Goal: Register for event/course

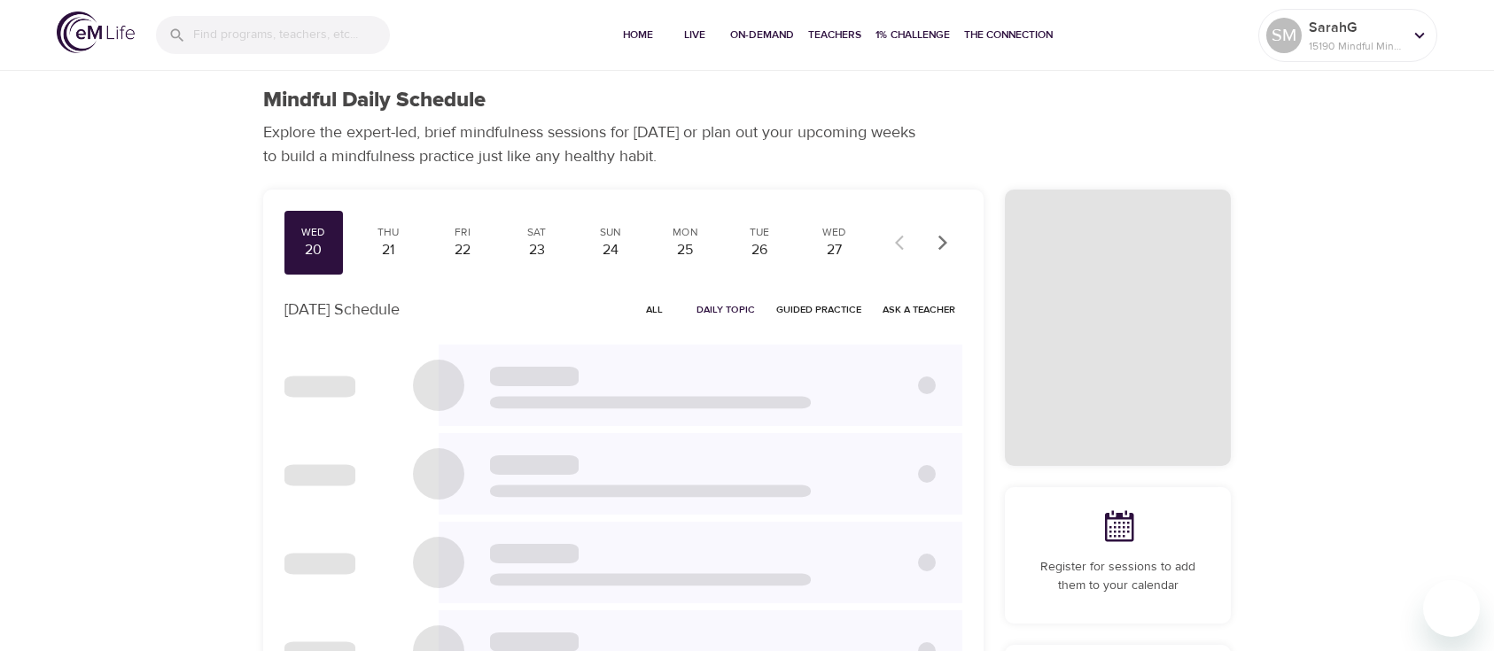
checkbox input "true"
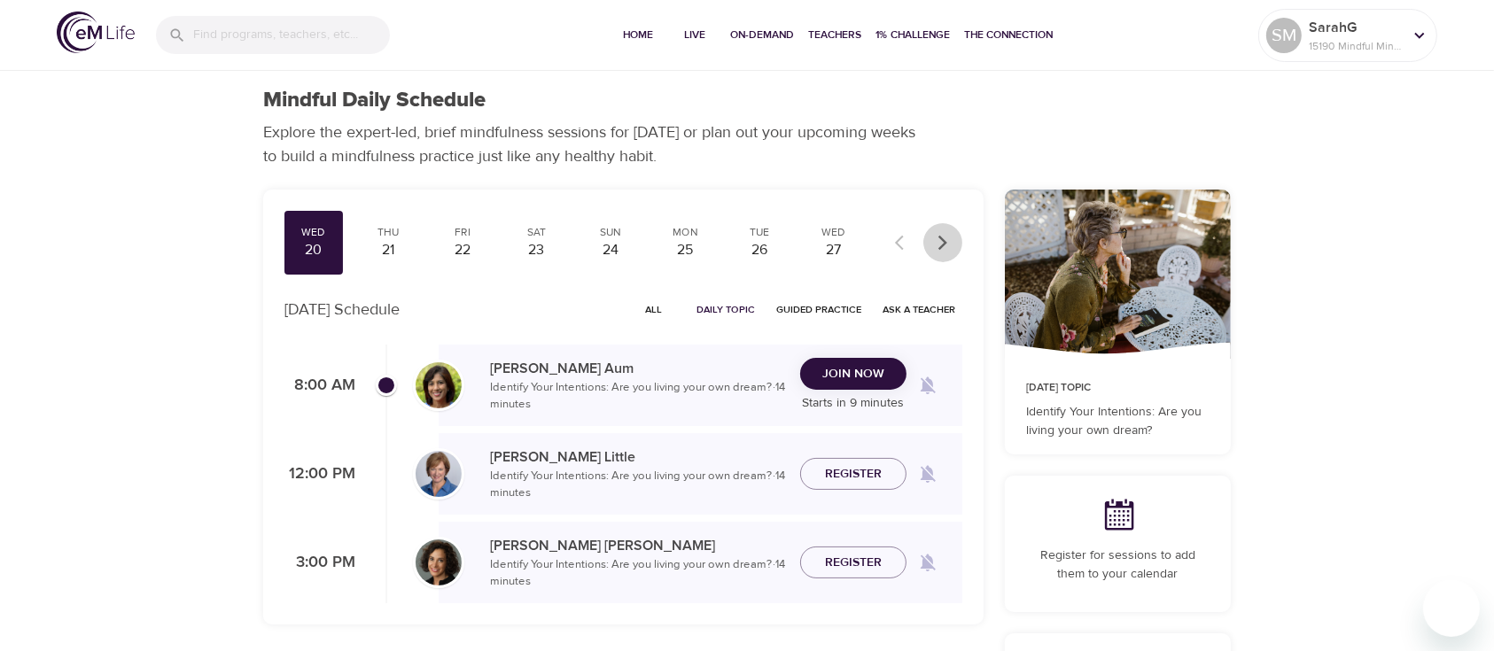
click at [941, 243] on icon "button" at bounding box center [943, 243] width 18 height 18
click at [941, 243] on div at bounding box center [923, 242] width 78 height 39
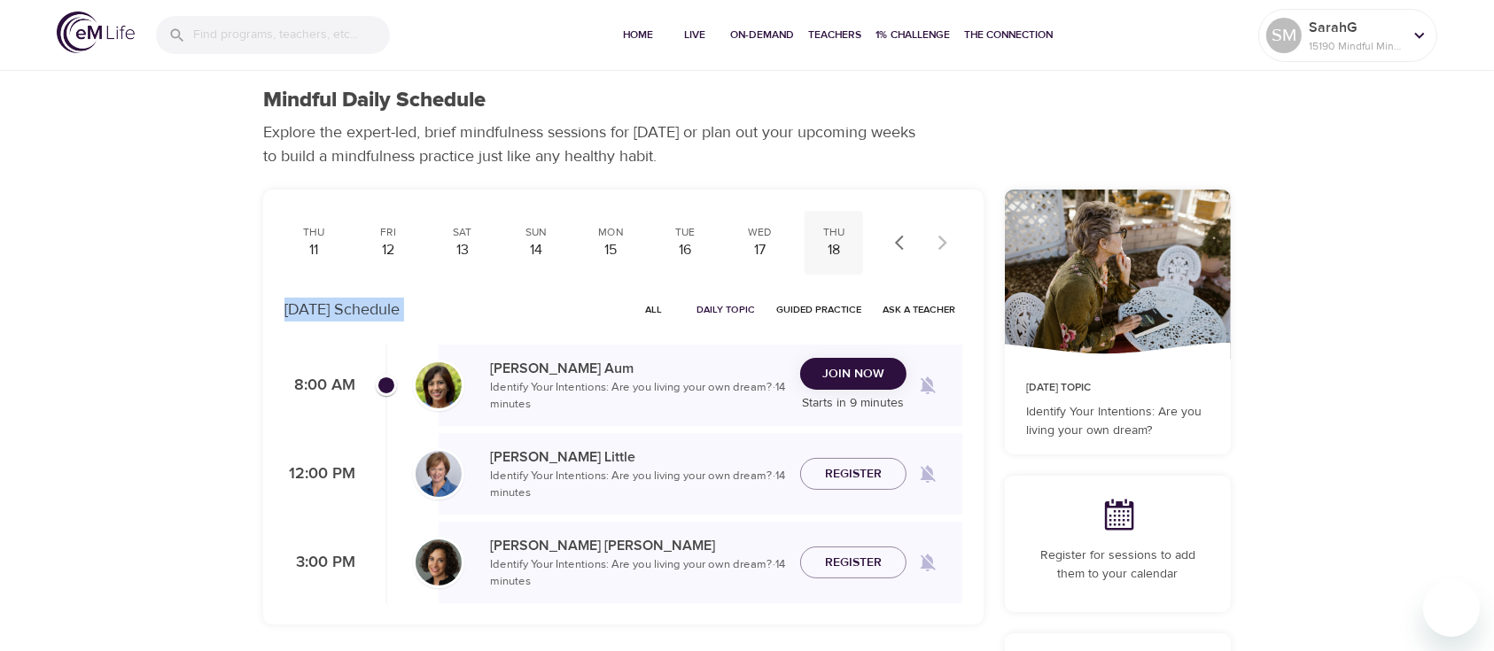
click at [815, 232] on div "Thu" at bounding box center [834, 232] width 44 height 15
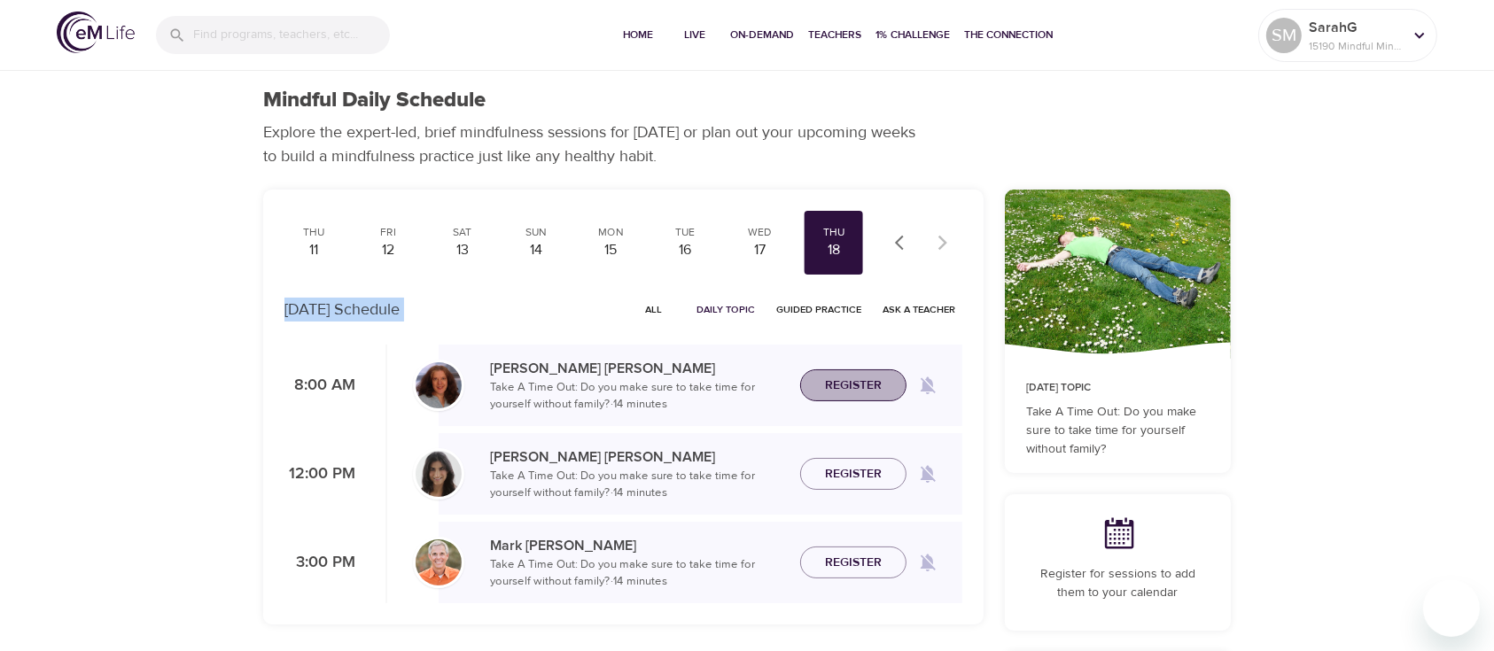
click at [844, 386] on span "Register" at bounding box center [853, 386] width 57 height 22
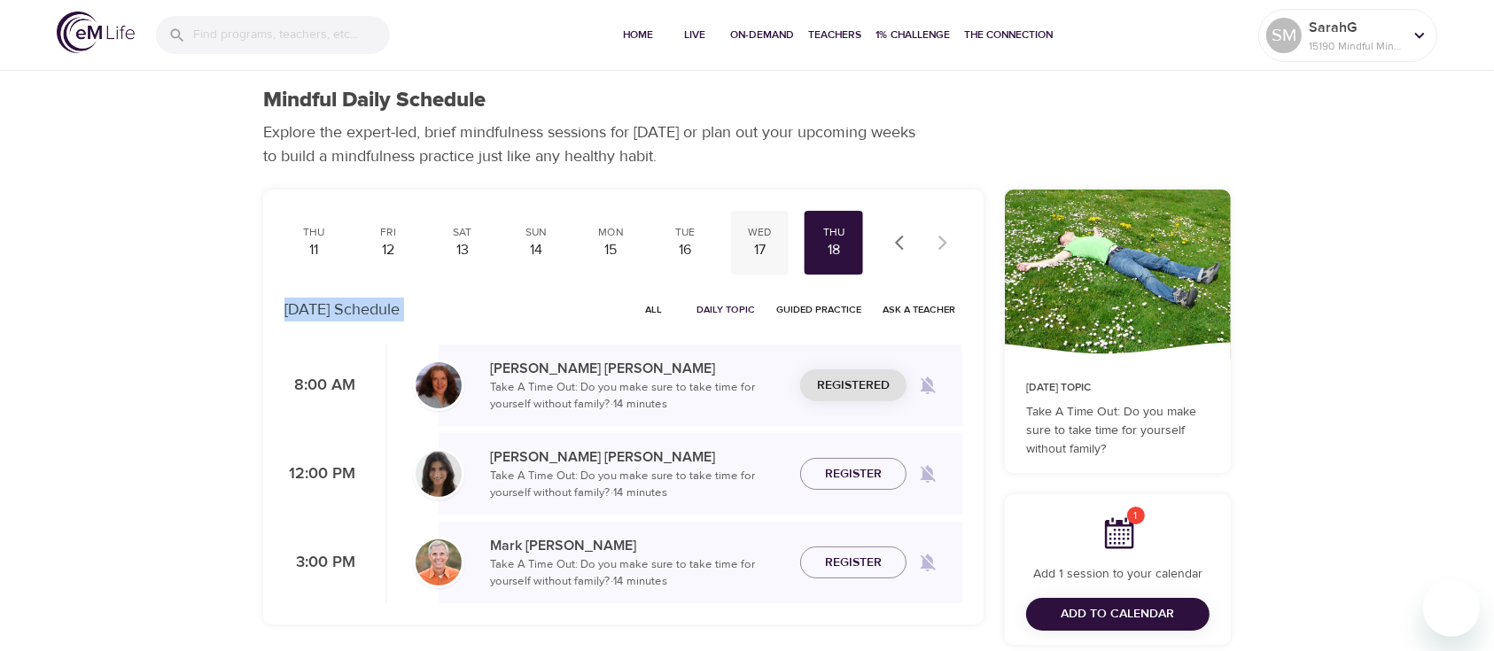
click at [766, 229] on div "Wed" at bounding box center [759, 232] width 44 height 15
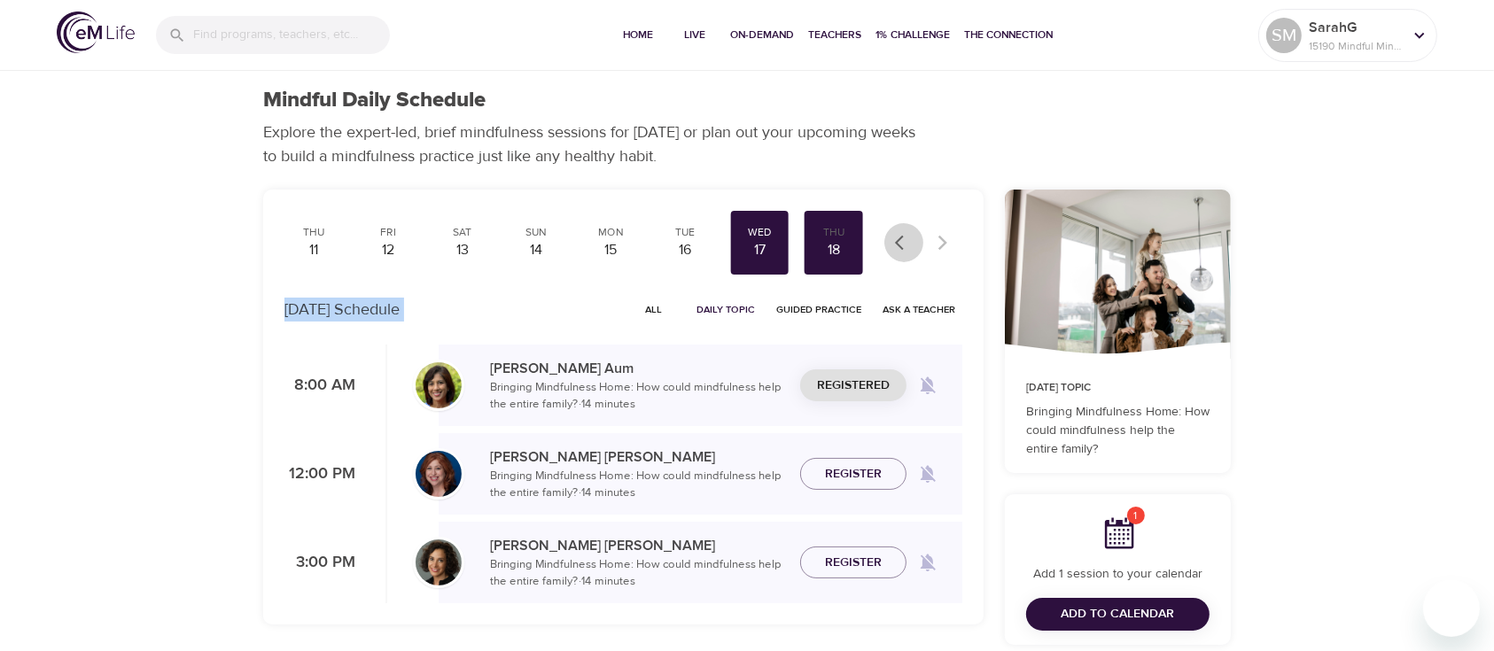
click at [900, 243] on icon "button" at bounding box center [904, 243] width 18 height 18
click at [900, 244] on icon "button" at bounding box center [904, 243] width 18 height 18
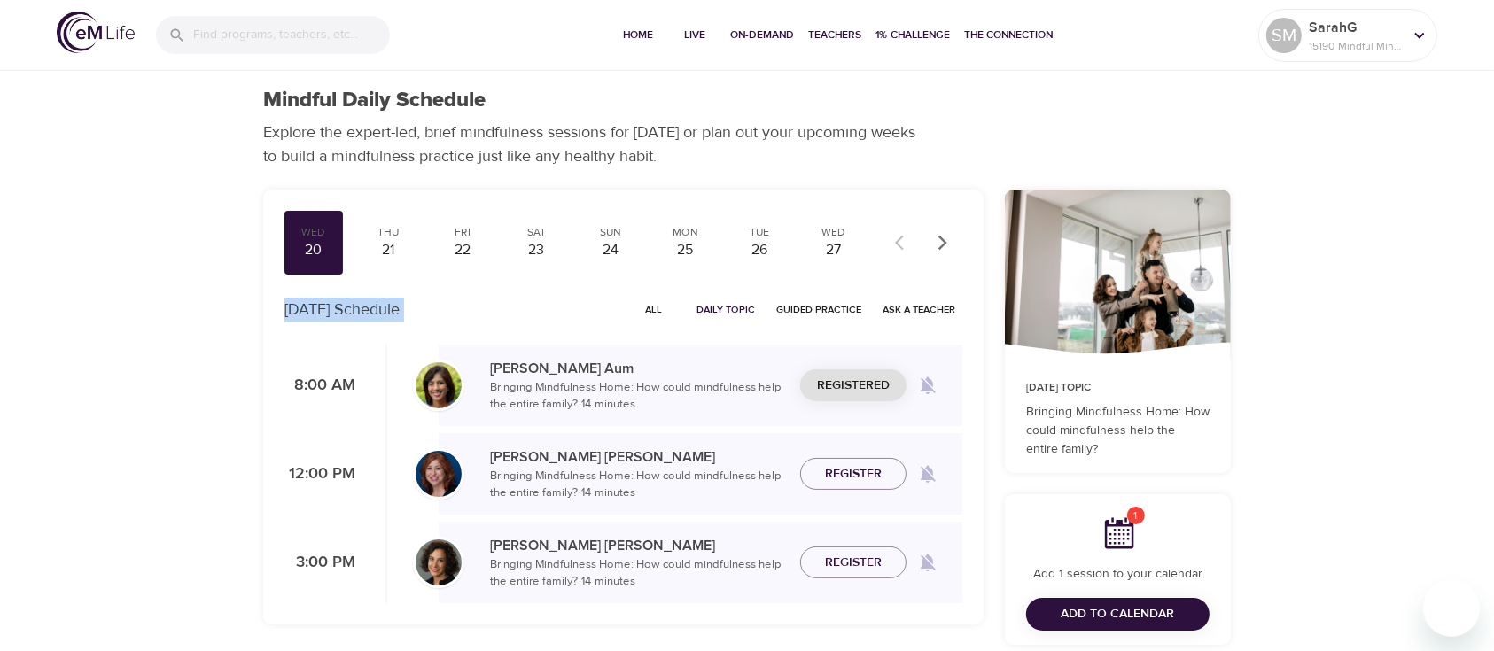
click at [900, 244] on div at bounding box center [923, 242] width 78 height 39
click at [319, 245] on div "20" at bounding box center [314, 250] width 44 height 20
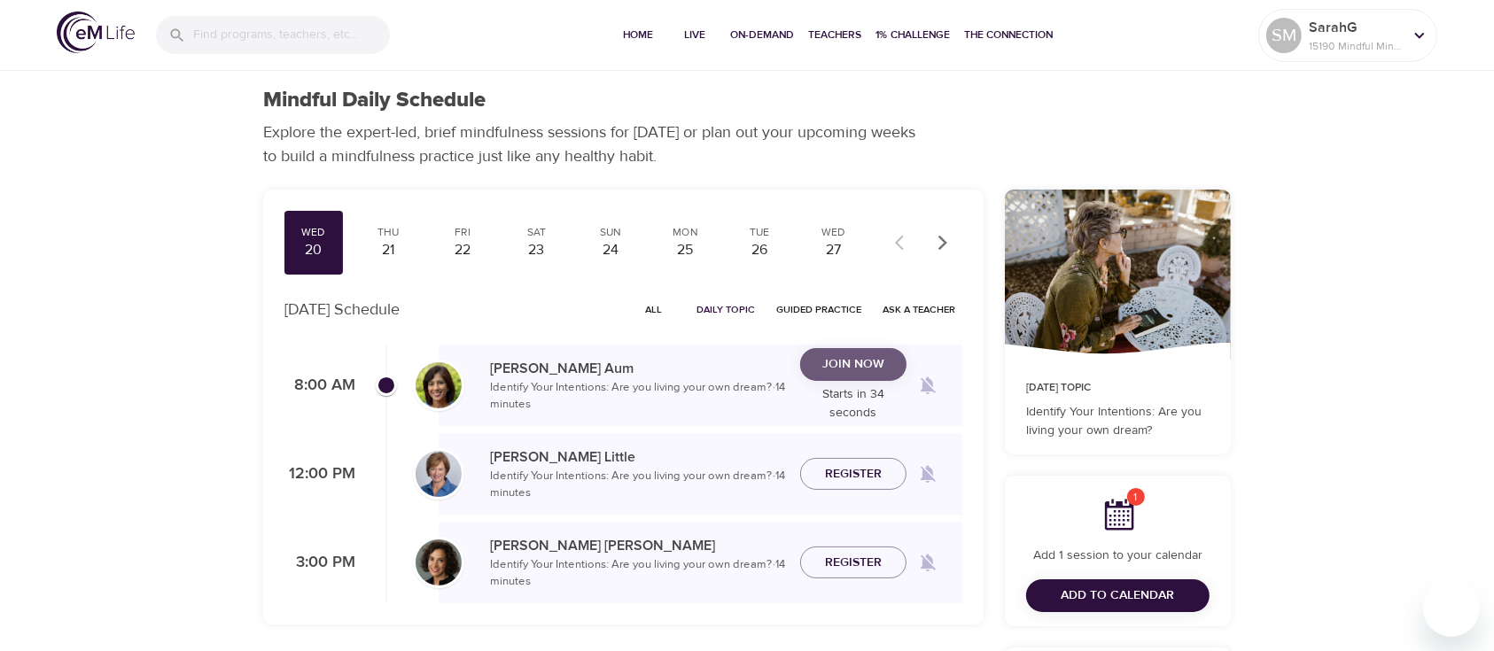
click at [882, 359] on span "Join Now" at bounding box center [853, 365] width 62 height 22
